Goal: Use online tool/utility: Use online tool/utility

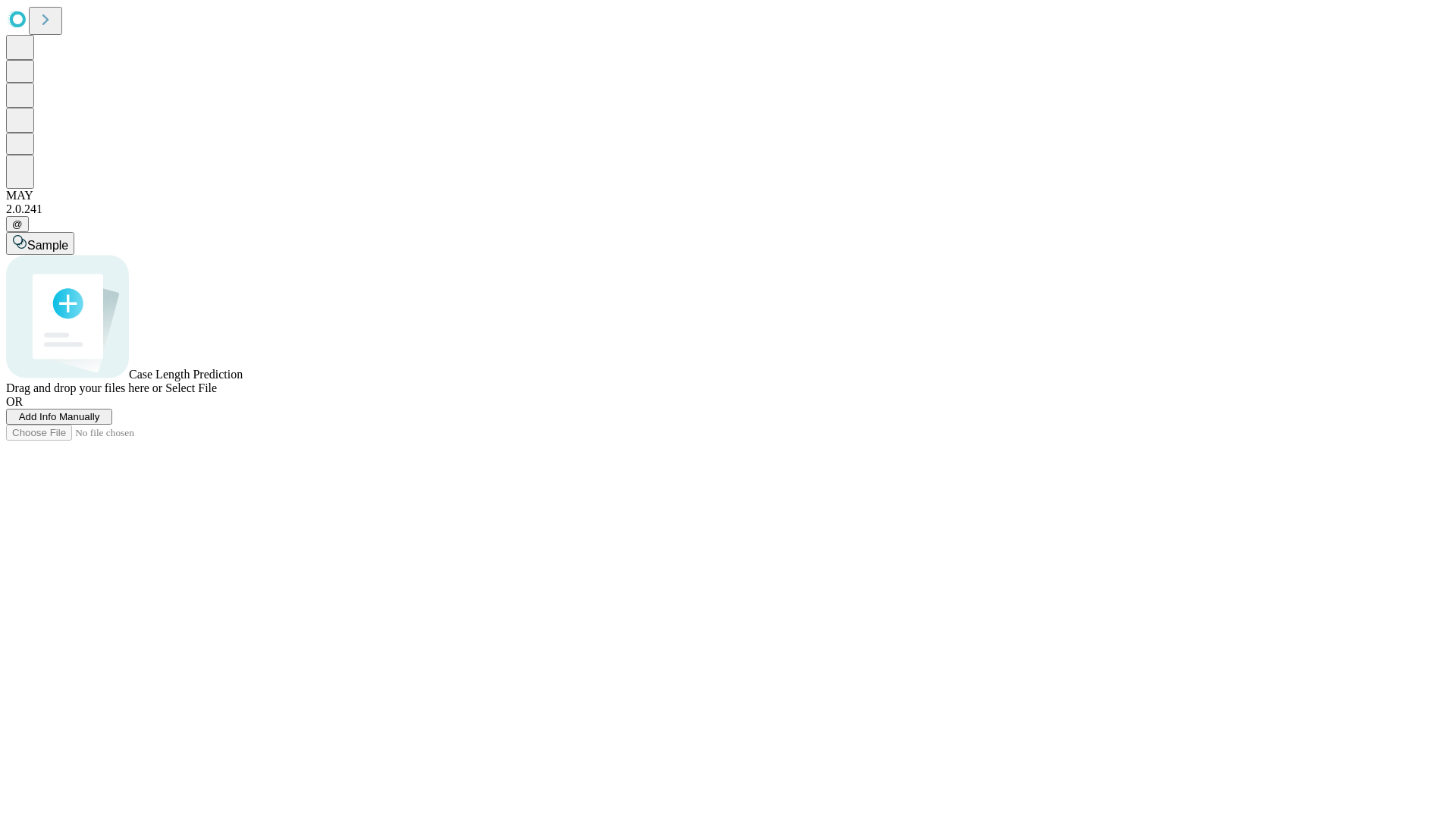
click at [217, 395] on span "Select File" at bounding box center [191, 388] width 52 height 13
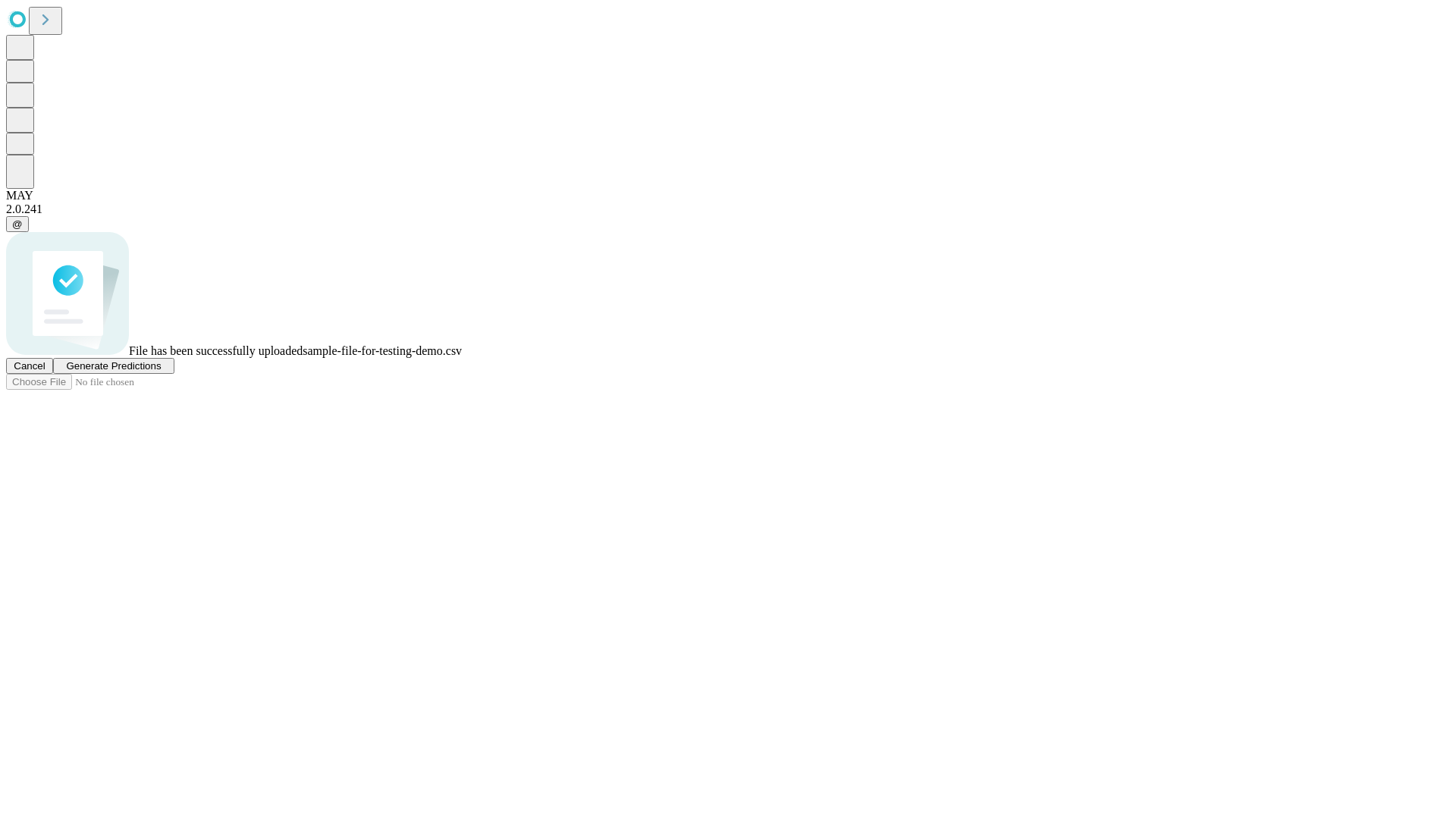
click at [161, 372] on span "Generate Predictions" at bounding box center [114, 365] width 95 height 12
